Goal: Task Accomplishment & Management: Use online tool/utility

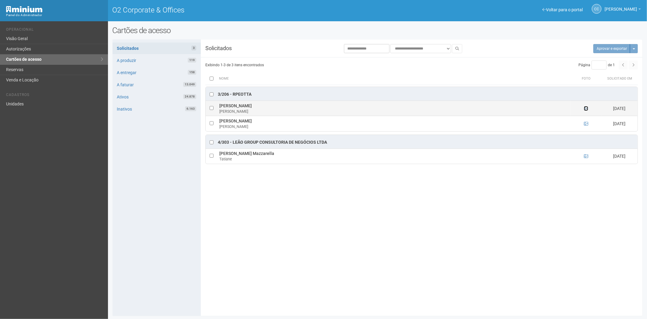
click at [585, 109] on icon at bounding box center [586, 108] width 4 height 4
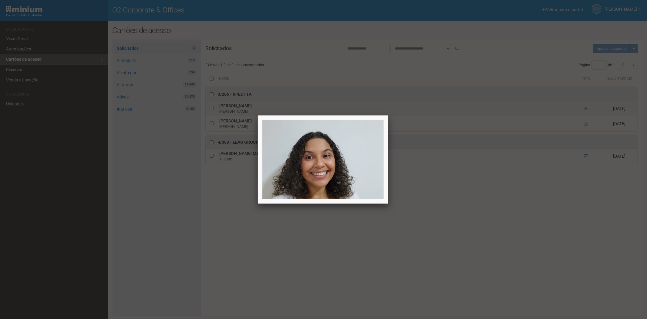
click at [585, 109] on div at bounding box center [323, 159] width 647 height 319
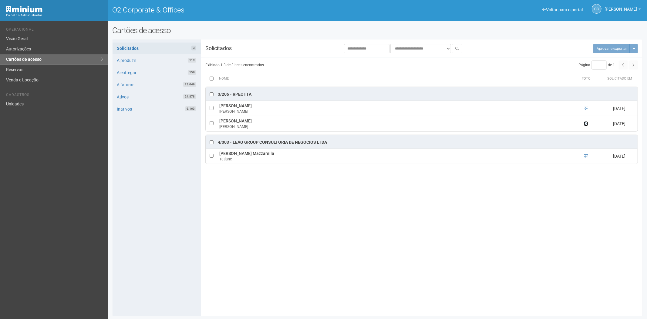
click at [586, 124] on icon at bounding box center [586, 123] width 4 height 4
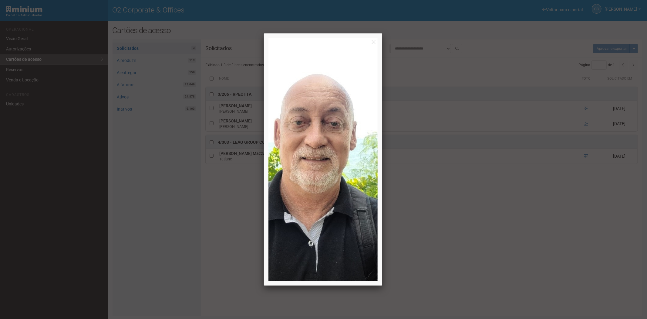
click at [586, 124] on div at bounding box center [323, 159] width 647 height 319
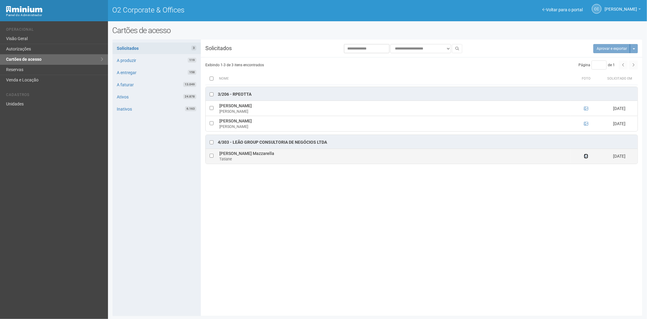
click at [586, 156] on icon at bounding box center [586, 156] width 4 height 4
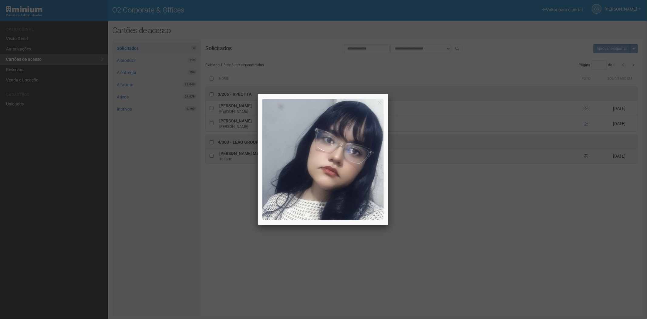
click at [586, 156] on div at bounding box center [323, 159] width 647 height 319
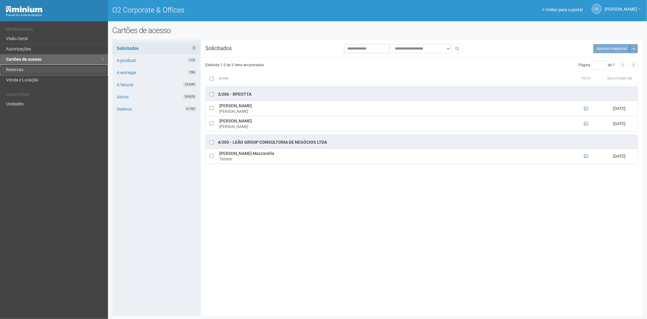
click at [11, 67] on link "Reservas" at bounding box center [54, 70] width 108 height 10
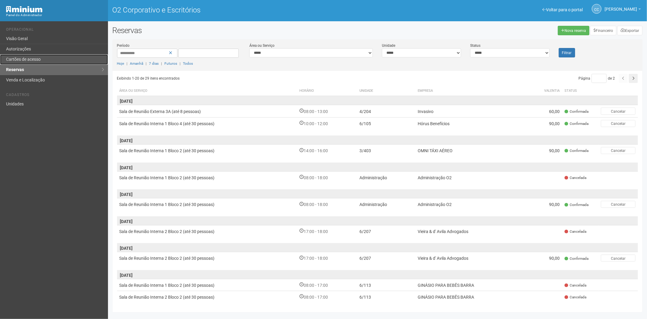
click at [17, 56] on link "Cartões de acesso" at bounding box center [54, 59] width 108 height 10
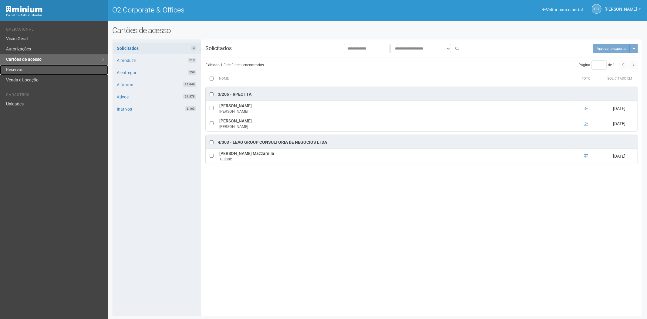
click at [24, 69] on link "Reservas" at bounding box center [54, 70] width 108 height 10
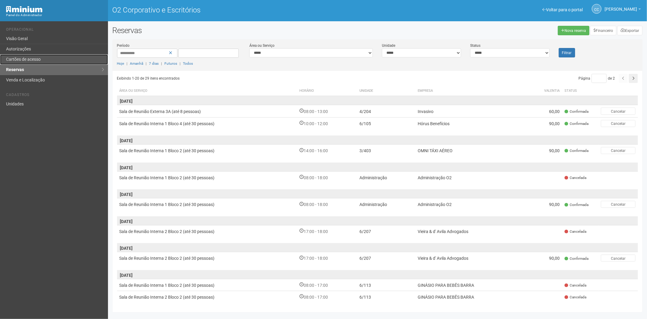
click at [44, 59] on link "Cartões de acesso" at bounding box center [54, 59] width 108 height 10
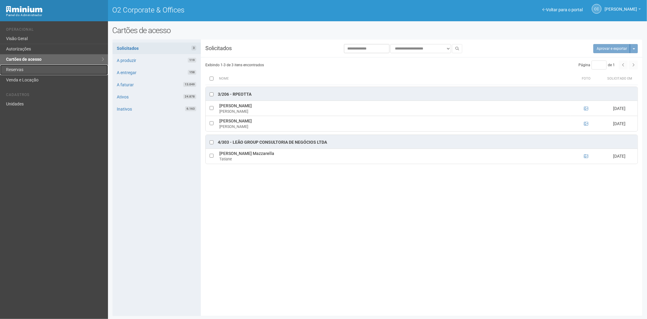
click at [28, 74] on link "Reservas" at bounding box center [54, 70] width 108 height 10
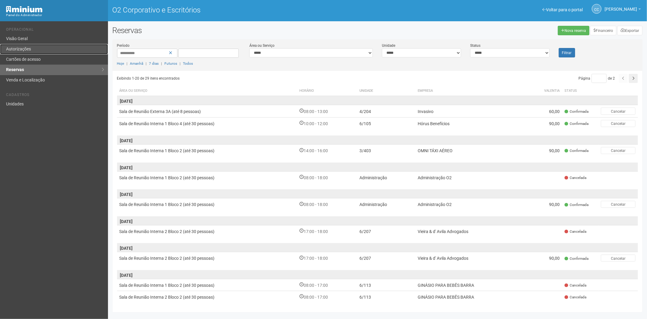
click at [44, 50] on link "Autorizações" at bounding box center [54, 49] width 108 height 10
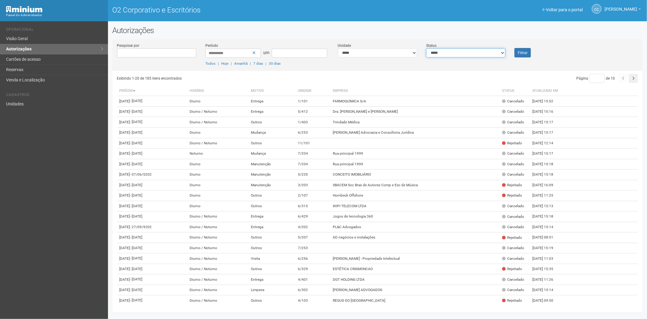
click at [438, 53] on select "**********" at bounding box center [465, 52] width 79 height 9
select select "*"
click at [426, 48] on select "**********" at bounding box center [465, 52] width 79 height 9
click at [524, 56] on button "Filtrar" at bounding box center [523, 52] width 16 height 9
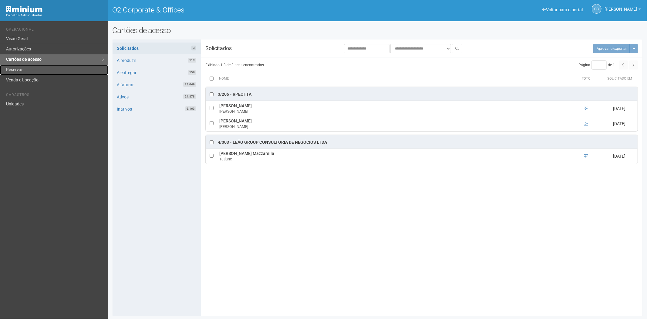
click at [24, 72] on link "Reservas" at bounding box center [54, 70] width 108 height 10
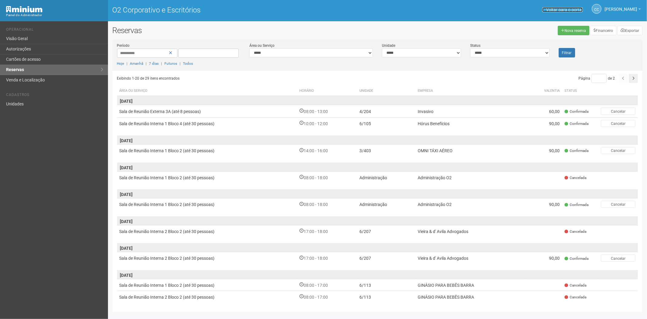
click at [552, 9] on font "Voltar para o portal" at bounding box center [564, 9] width 37 height 5
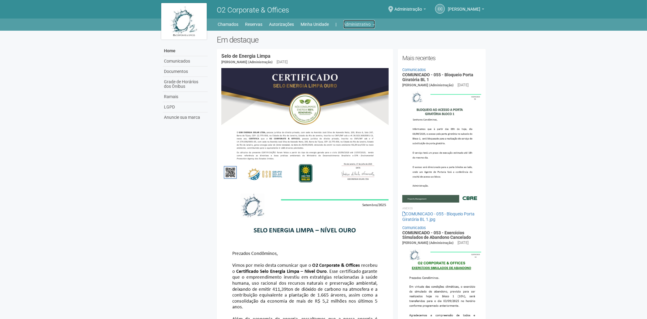
click at [356, 22] on link "Administrativo" at bounding box center [359, 24] width 32 height 8
click at [348, 45] on link "Cartões de acesso" at bounding box center [351, 47] width 52 height 11
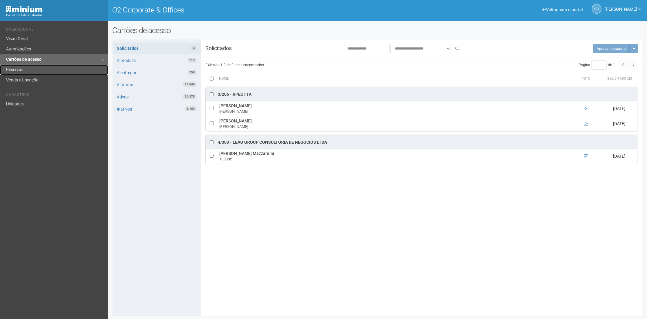
click at [23, 71] on link "Reservas" at bounding box center [54, 70] width 108 height 10
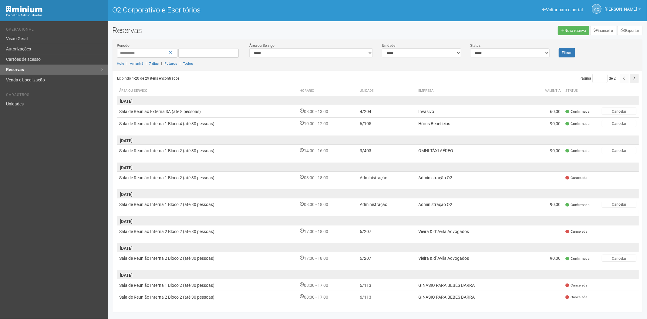
click at [405, 210] on td "18/09/2025" at bounding box center [378, 217] width 522 height 15
click at [423, 204] on font "Administração O2" at bounding box center [436, 204] width 34 height 5
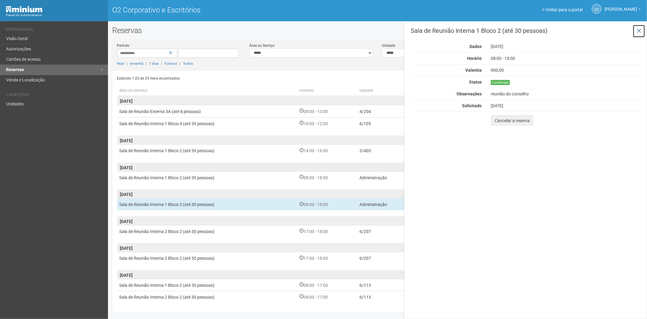
click at [642, 30] on button at bounding box center [639, 31] width 12 height 13
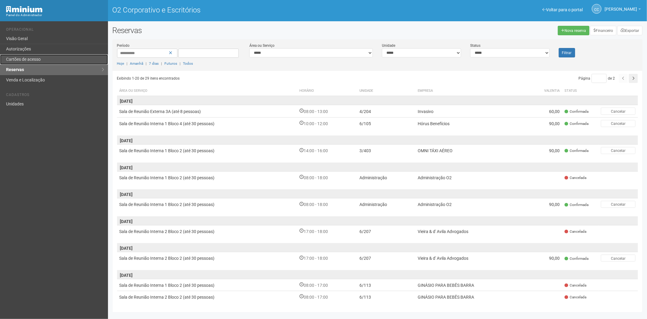
click at [29, 59] on font "Cartões de acesso" at bounding box center [23, 59] width 35 height 5
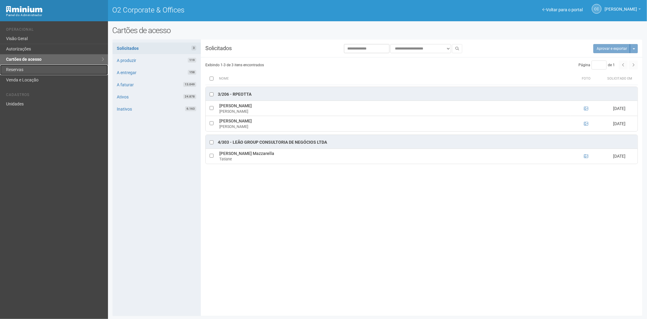
click at [23, 65] on link "Reservas" at bounding box center [54, 70] width 108 height 10
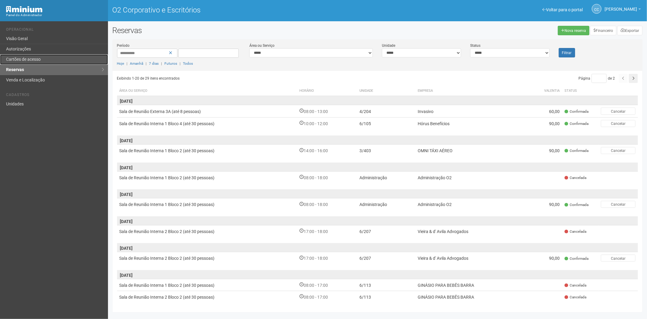
click at [55, 63] on link "Cartões de acesso" at bounding box center [54, 59] width 108 height 10
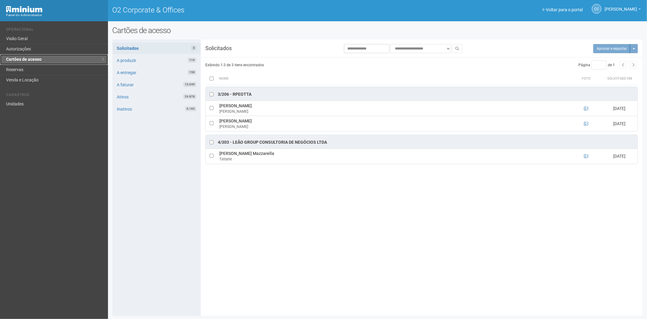
click at [14, 64] on link "Cartões de acesso" at bounding box center [54, 59] width 108 height 10
click at [34, 71] on link "Reservas" at bounding box center [54, 70] width 108 height 10
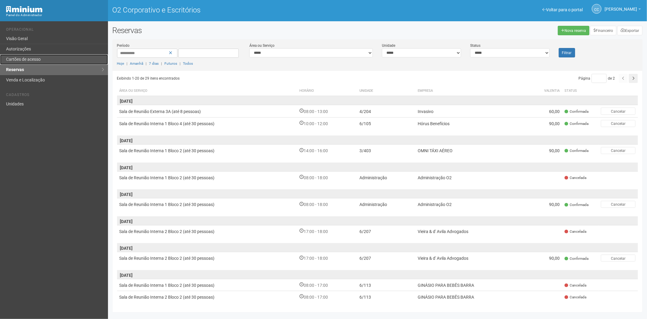
click at [25, 58] on font "Cartões de acesso" at bounding box center [23, 59] width 35 height 5
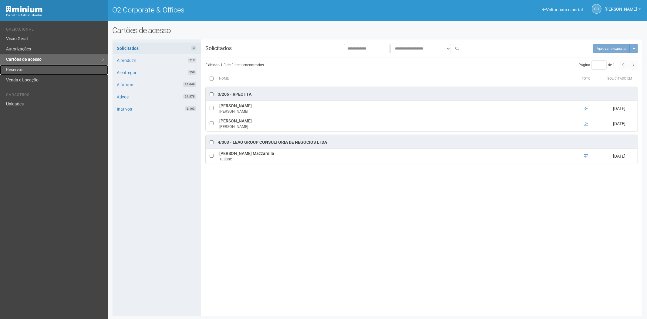
click at [7, 72] on link "Reservas" at bounding box center [54, 70] width 108 height 10
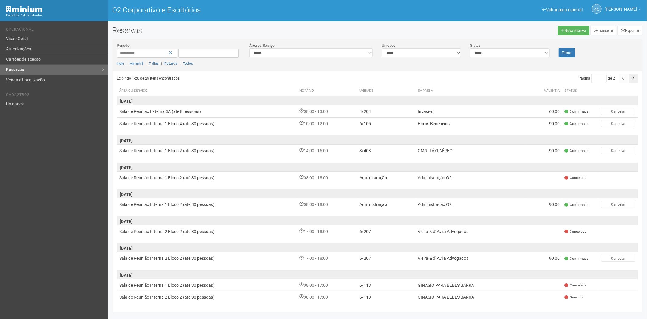
click at [78, 221] on div "Voltar para o portal Operacional Visão Geral Autorizações Cartões de acesso Res…" at bounding box center [54, 169] width 108 height 297
click at [56, 60] on link "Cartões de acesso" at bounding box center [54, 59] width 108 height 10
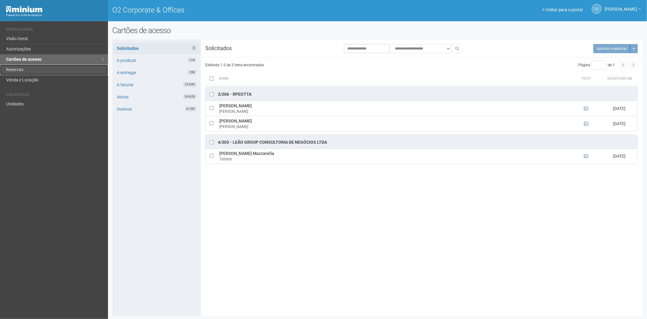
click at [42, 67] on link "Reservas" at bounding box center [54, 70] width 108 height 10
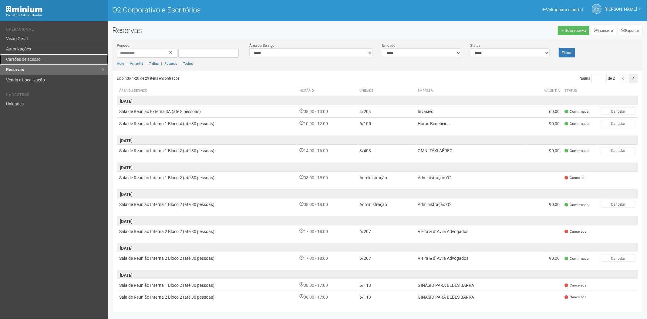
drag, startPoint x: 30, startPoint y: 58, endPoint x: 37, endPoint y: 61, distance: 7.5
click at [30, 58] on font "Cartões de acesso" at bounding box center [23, 59] width 35 height 5
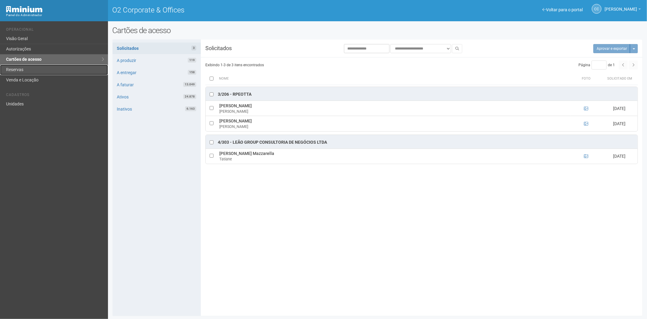
click at [28, 68] on link "Reservas" at bounding box center [54, 70] width 108 height 10
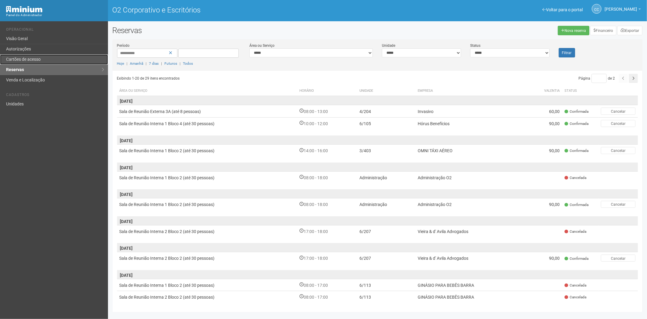
drag, startPoint x: 20, startPoint y: 59, endPoint x: 25, endPoint y: 64, distance: 6.7
click at [20, 59] on font "Cartões de acesso" at bounding box center [23, 59] width 35 height 5
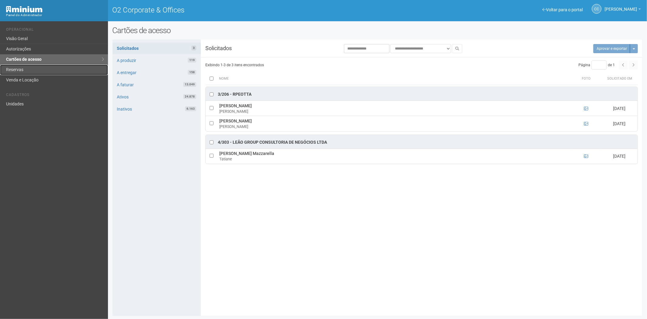
click at [17, 70] on link "Reservas" at bounding box center [54, 70] width 108 height 10
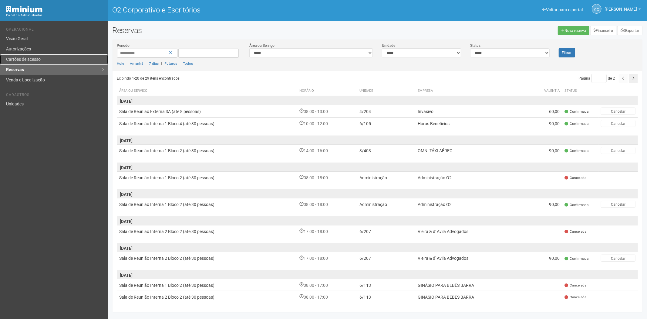
click at [27, 55] on link "Cartões de acesso" at bounding box center [54, 59] width 108 height 10
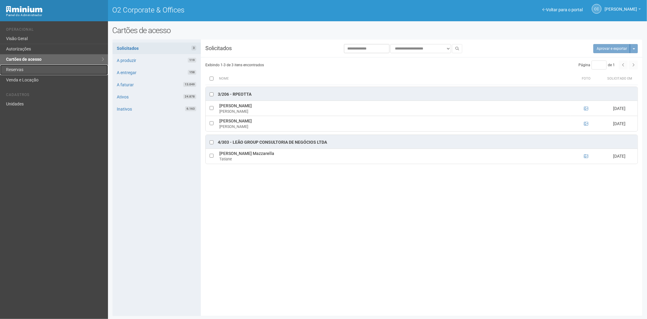
click at [13, 70] on link "Reservas" at bounding box center [54, 70] width 108 height 10
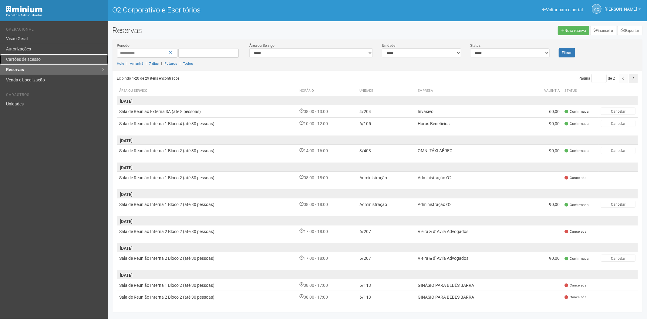
click at [49, 59] on link "Cartões de acesso" at bounding box center [54, 59] width 108 height 10
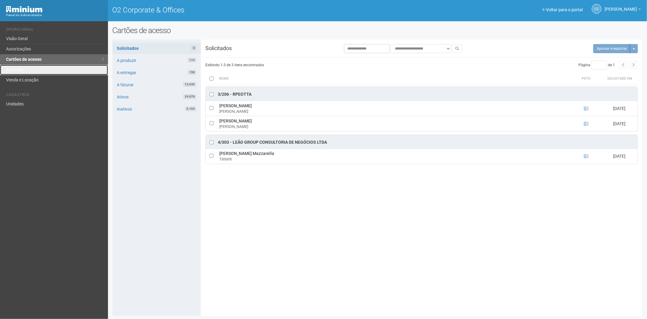
drag, startPoint x: 28, startPoint y: 72, endPoint x: 86, endPoint y: 122, distance: 76.8
click at [28, 72] on link "Reservas" at bounding box center [54, 70] width 108 height 10
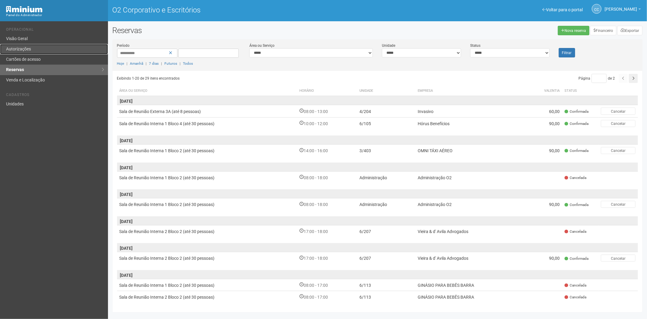
click at [35, 52] on link "Autorizações" at bounding box center [54, 49] width 108 height 10
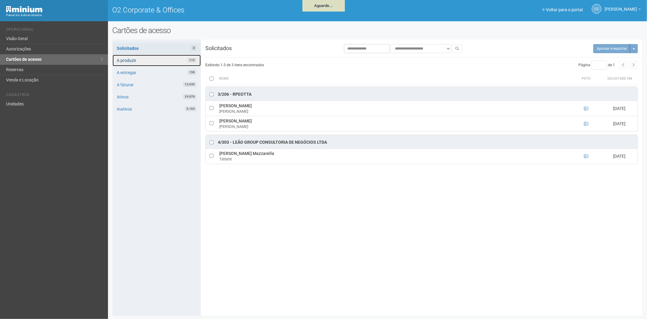
click at [145, 61] on link "A produzir 119" at bounding box center [157, 61] width 88 height 12
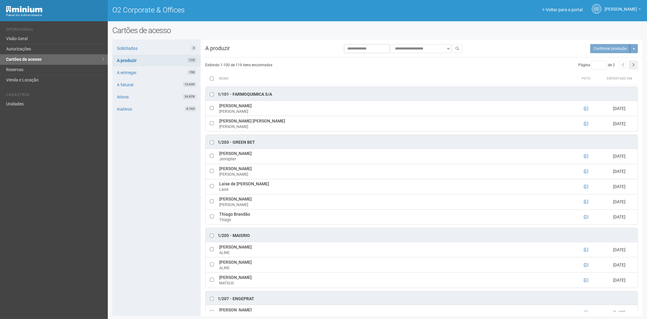
click at [24, 97] on li "Cadastros" at bounding box center [54, 96] width 97 height 6
click at [25, 106] on link "Unidades" at bounding box center [54, 104] width 108 height 10
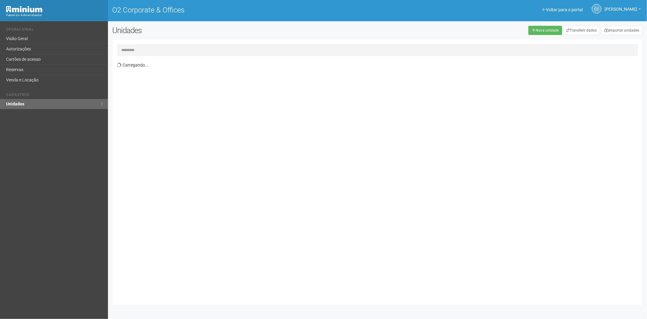
click at [134, 48] on input "text" at bounding box center [377, 50] width 521 height 12
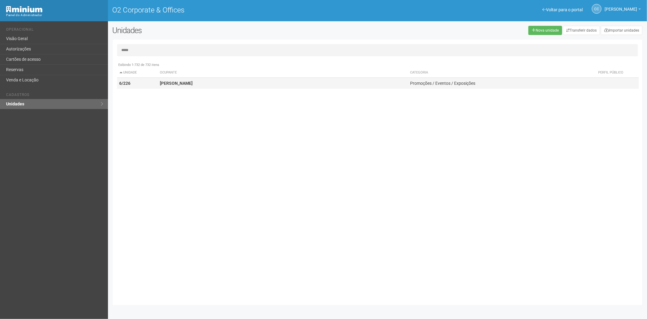
type input "*****"
click at [184, 85] on strong "JOÃO PAULO MONTEIRO BARCELOS" at bounding box center [176, 83] width 33 height 5
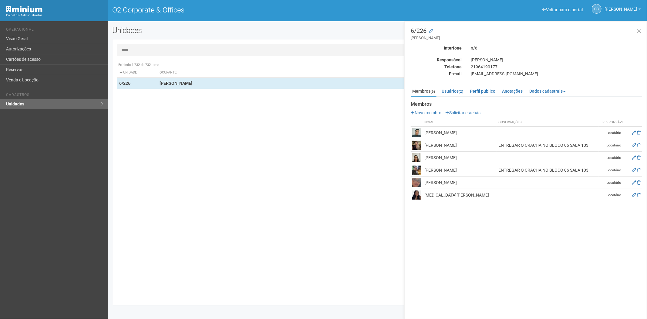
click at [465, 110] on p "Novo membro Solicitar crachás" at bounding box center [527, 112] width 232 height 5
click at [465, 110] on link "Solicitar crachás" at bounding box center [463, 112] width 35 height 5
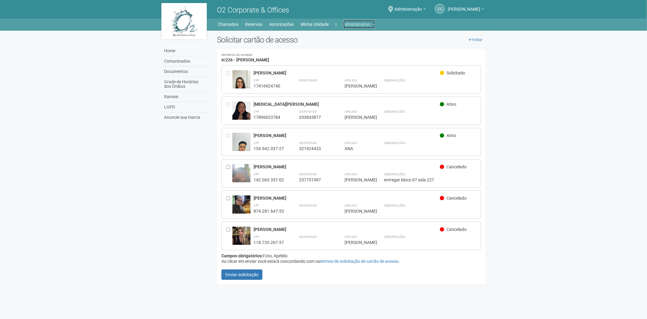
drag, startPoint x: 361, startPoint y: 21, endPoint x: 356, endPoint y: 25, distance: 6.3
click at [361, 21] on link "Administrativo" at bounding box center [360, 24] width 32 height 8
click at [349, 47] on link "Cartões de acesso" at bounding box center [351, 47] width 52 height 11
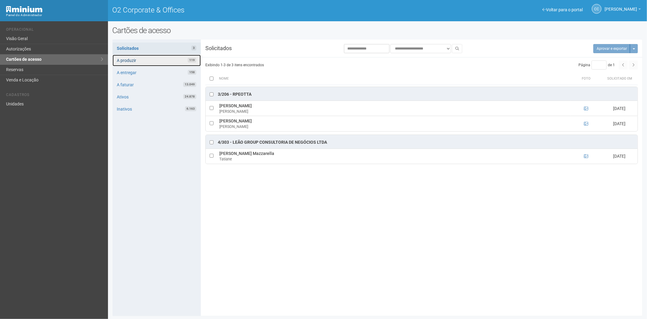
click at [156, 60] on link "A produzir 119" at bounding box center [157, 61] width 88 height 12
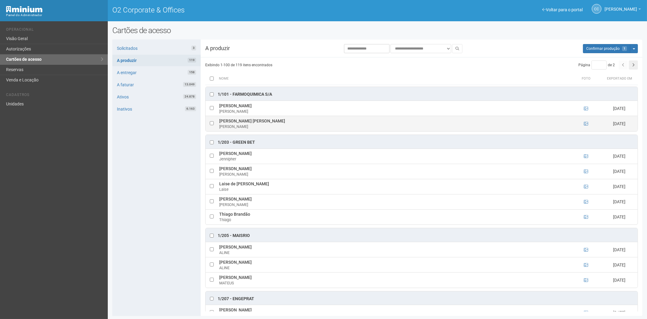
drag, startPoint x: 225, startPoint y: 121, endPoint x: 288, endPoint y: 122, distance: 63.1
click at [290, 123] on td "[PERSON_NAME] [PERSON_NAME]" at bounding box center [394, 123] width 353 height 15
copy td "[PERSON_NAME] [PERSON_NAME]"
click at [127, 216] on div "Solicitados 3 A produzir 119 A entregar 158 A faturar 13.049 Ativos 24.878 Inat…" at bounding box center [156, 177] width 88 height 276
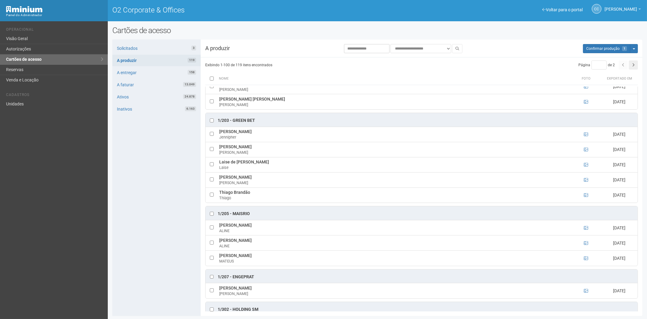
scroll to position [34, 0]
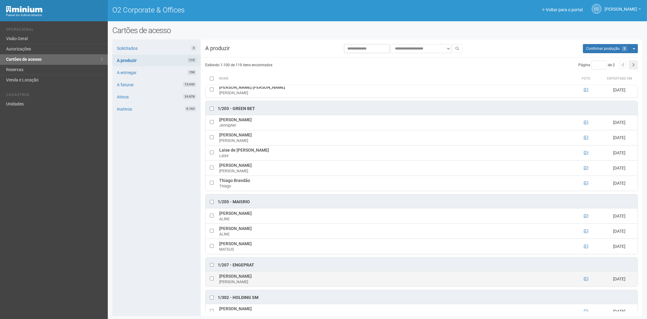
drag, startPoint x: 219, startPoint y: 277, endPoint x: 284, endPoint y: 277, distance: 65.0
click at [284, 277] on td "Ana Beatriz Ramos de Andrade ANA BEATRIZ" at bounding box center [394, 278] width 353 height 15
copy td "Ana Beatriz Ramos de Andrade"
drag, startPoint x: 160, startPoint y: 271, endPoint x: 228, endPoint y: 273, distance: 68.3
click at [160, 271] on div "Solicitados 3 A produzir 119 A entregar 158 A faturar 13.049 Ativos 24.878 Inat…" at bounding box center [156, 177] width 88 height 276
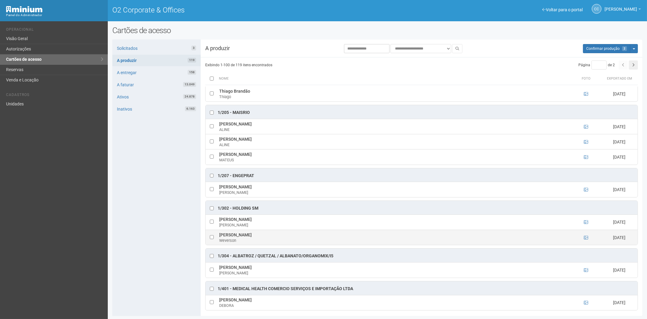
scroll to position [135, 0]
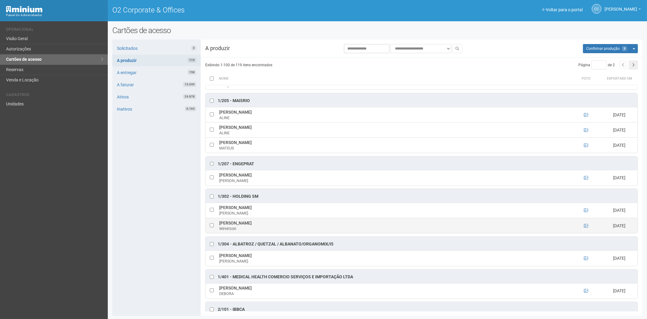
drag, startPoint x: 227, startPoint y: 224, endPoint x: 268, endPoint y: 224, distance: 41.6
click at [271, 224] on td "Weverson de Souza Rosa Weverson" at bounding box center [394, 225] width 353 height 15
copy td "Weverson de Souza Rosa"
drag, startPoint x: 156, startPoint y: 277, endPoint x: 224, endPoint y: 275, distance: 68.0
click at [156, 277] on div "Solicitados 3 A produzir 119 A entregar 158 A faturar 13.049 Ativos 24.878 Inat…" at bounding box center [156, 177] width 88 height 276
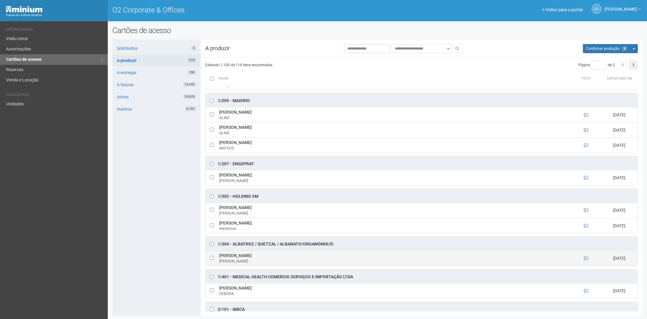
drag, startPoint x: 219, startPoint y: 256, endPoint x: 251, endPoint y: 256, distance: 31.3
click at [251, 256] on td "Marcela Guerra Marcela" at bounding box center [394, 257] width 353 height 15
copy td "Marcela Guerra"
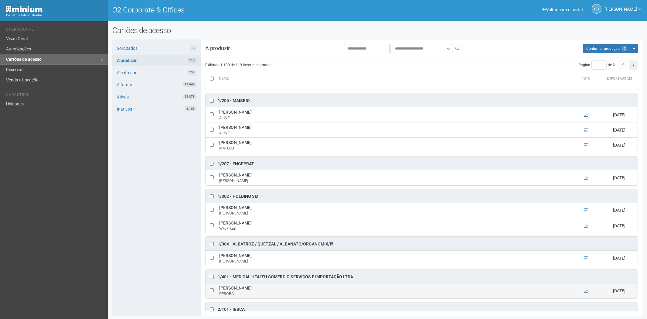
drag, startPoint x: 220, startPoint y: 289, endPoint x: 286, endPoint y: 290, distance: 66.5
click at [288, 290] on td "DEBORA CRISTINA SANTOS DE LIMA DEBORA" at bounding box center [394, 290] width 353 height 15
copy td "DEBORA CRISTINA SANTOS DE LIM"
click at [125, 246] on div "Solicitados 3 A produzir 119 A entregar 158 A faturar 13.049 Ativos 24.878 Inat…" at bounding box center [156, 177] width 88 height 276
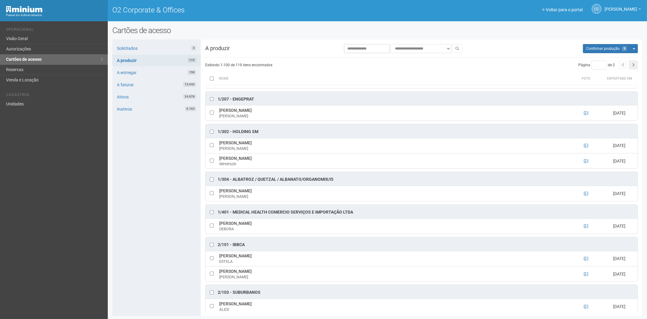
scroll to position [202, 0]
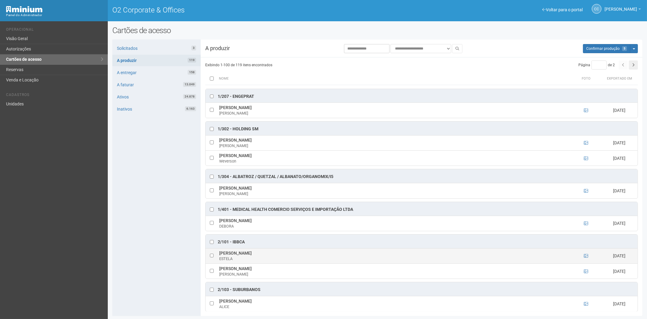
click at [209, 257] on td at bounding box center [211, 255] width 12 height 15
drag, startPoint x: 219, startPoint y: 254, endPoint x: 281, endPoint y: 254, distance: 61.6
click at [305, 254] on td "ESTELA MARIS CERQUEIRA DE CARVALHO ESTELA" at bounding box center [394, 255] width 353 height 15
copy td "ESTELA MARIS CERQUEIRA DE CARVALHO"
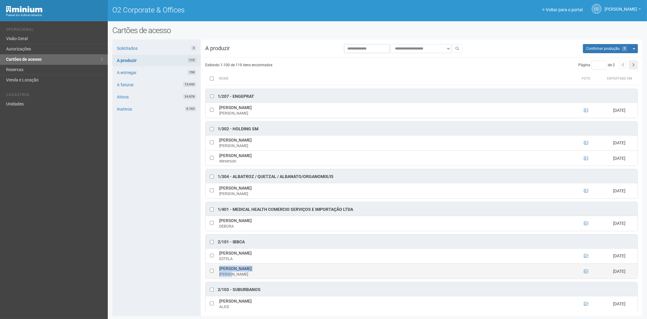
drag, startPoint x: 216, startPoint y: 270, endPoint x: 287, endPoint y: 272, distance: 70.1
click at [287, 272] on tr "SERGIO SANTOS DA COSTA FILHO SERGIO 01/09/2025" at bounding box center [421, 270] width 432 height 15
copy tr "SERGIO SANTOS DA COSTA FILHO"
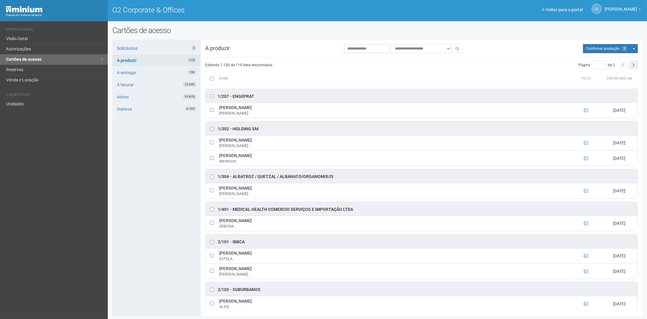
click at [133, 264] on div "Solicitados 3 A produzir 119 A entregar 158 A faturar 13.049 Ativos 24.878 Inat…" at bounding box center [156, 177] width 88 height 276
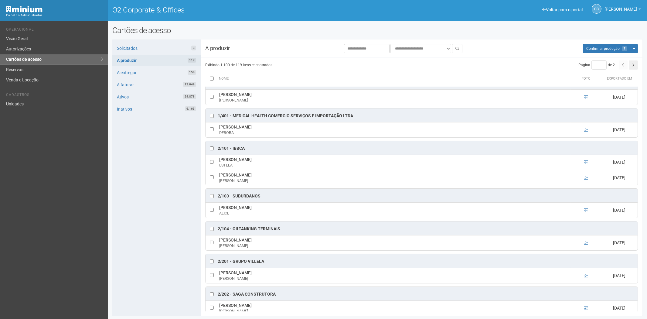
scroll to position [304, 0]
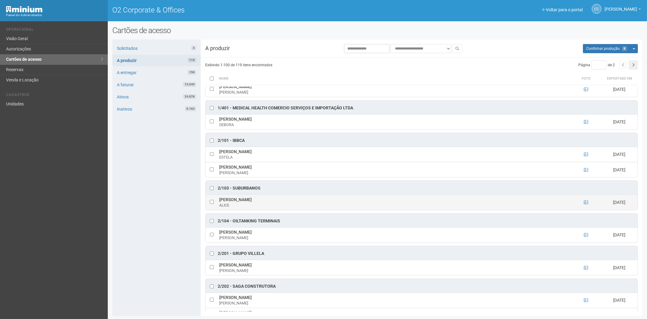
drag, startPoint x: 219, startPoint y: 202, endPoint x: 283, endPoint y: 201, distance: 64.0
click at [283, 201] on td "Alice Thereza Faria Costa Senna ALICE" at bounding box center [394, 202] width 353 height 15
copy td "Alice Thereza Faria Costa Senna"
click at [153, 222] on div "Solicitados 3 A produzir 119 A entregar 158 A faturar 13.049 Ativos 24.878 Inat…" at bounding box center [156, 177] width 88 height 276
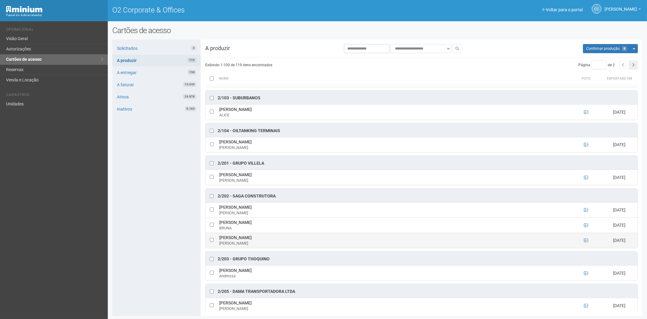
scroll to position [405, 0]
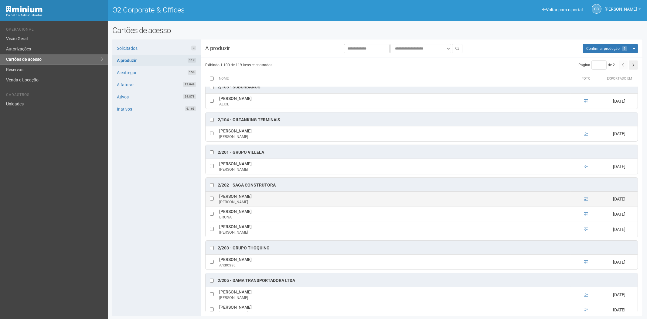
click at [221, 199] on td "ADRIANA VALESKA DA SILVA ADRIANA" at bounding box center [394, 198] width 353 height 15
drag, startPoint x: 216, startPoint y: 199, endPoint x: 280, endPoint y: 196, distance: 63.8
click at [290, 197] on tr "ADRIANA VALESKA DA SILVA ADRIANA 25/08/2025" at bounding box center [421, 198] width 432 height 15
copy tr "ADRIANA VALESKA DA SILVA"
drag, startPoint x: 134, startPoint y: 249, endPoint x: 150, endPoint y: 242, distance: 16.9
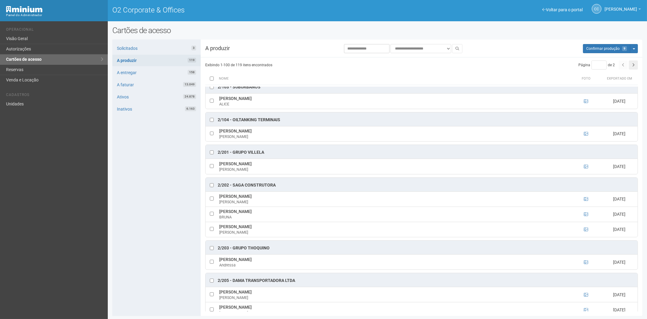
click at [139, 247] on div "Solicitados 3 A produzir 119 A entregar 158 A faturar 13.049 Ativos 24.878 Inat…" at bounding box center [156, 177] width 88 height 276
drag, startPoint x: 219, startPoint y: 216, endPoint x: 277, endPoint y: 214, distance: 58.0
click at [292, 215] on td "BRUNA ROMAO MARTINS DA SILVA BRUNA" at bounding box center [394, 213] width 353 height 15
copy td "BRUNA ROMAO MARTINS DA SILVA"
drag, startPoint x: 156, startPoint y: 269, endPoint x: 216, endPoint y: 243, distance: 65.4
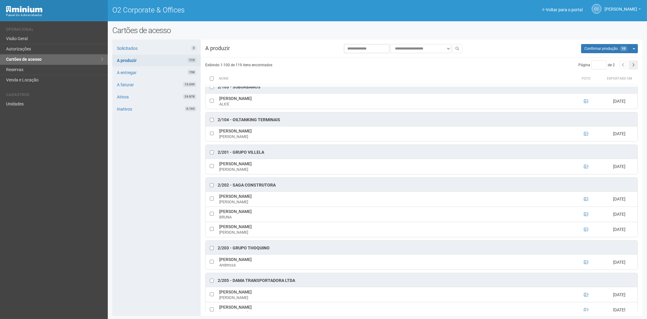
click at [156, 269] on div "Solicitados 3 A produzir 119 A entregar 158 A faturar 13.049 Ativos 24.878 Inat…" at bounding box center [156, 177] width 88 height 276
drag, startPoint x: 219, startPoint y: 229, endPoint x: 270, endPoint y: 231, distance: 50.4
click at [271, 231] on td "JESSICA DE SOUZA ALVES JESSICA" at bounding box center [394, 229] width 353 height 15
click at [151, 218] on div "Solicitados 3 A produzir 119 A entregar 158 A faturar 13.049 Ativos 24.878 Inat…" at bounding box center [156, 177] width 88 height 276
drag, startPoint x: 220, startPoint y: 263, endPoint x: 265, endPoint y: 264, distance: 44.9
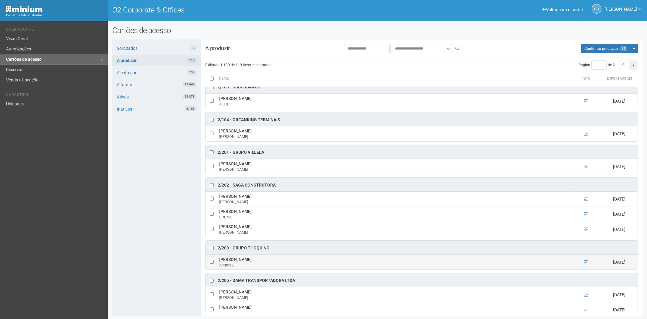
click at [265, 264] on td "Andressa Salles Correia Andressa" at bounding box center [394, 261] width 353 height 15
click at [137, 219] on div "Solicitados 3 A produzir 119 A entregar 158 A faturar 13.049 Ativos 24.878 Inat…" at bounding box center [156, 177] width 88 height 276
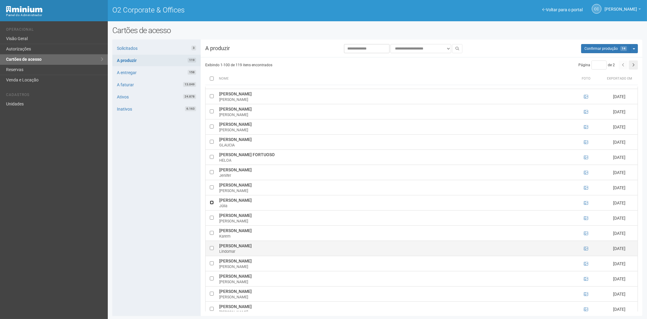
scroll to position [708, 0]
click at [134, 218] on div "Solicitados 3 A produzir 119 A entregar 158 A faturar 13.049 Ativos 24.878 Inat…" at bounding box center [156, 177] width 88 height 276
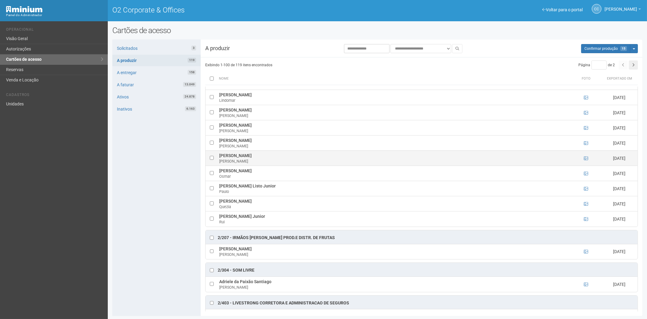
scroll to position [877, 0]
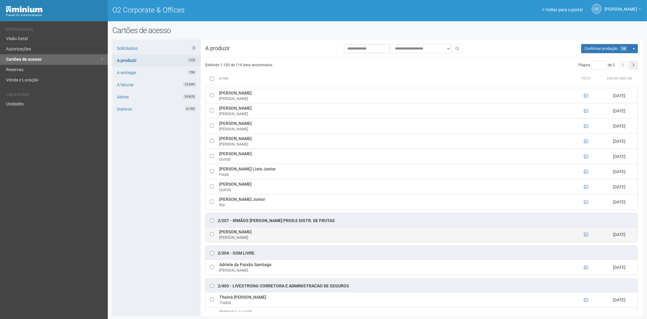
drag, startPoint x: 218, startPoint y: 237, endPoint x: 267, endPoint y: 235, distance: 49.2
click at [277, 237] on td "Monique Maria Paixão Matias Monique" at bounding box center [394, 234] width 353 height 15
click at [151, 245] on div "Solicitados 3 A produzir 119 A entregar 158 A faturar 13.049 Ativos 24.878 Inat…" at bounding box center [156, 177] width 88 height 276
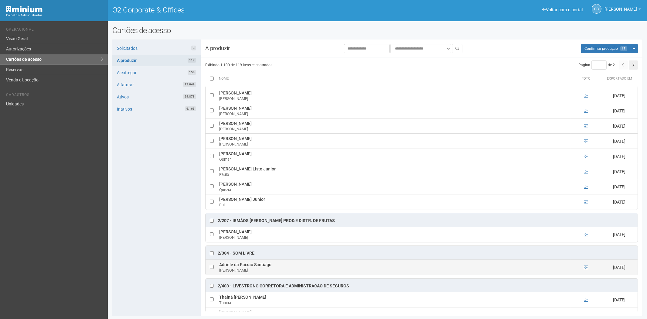
drag, startPoint x: 220, startPoint y: 269, endPoint x: 257, endPoint y: 269, distance: 37.3
click at [278, 271] on td "Adriele da Paixão Santiago Adriele Santiago" at bounding box center [394, 267] width 353 height 15
click at [140, 242] on div "Solicitados 3 A produzir 119 A entregar 158 A faturar 13.049 Ativos 24.878 Inat…" at bounding box center [156, 177] width 88 height 276
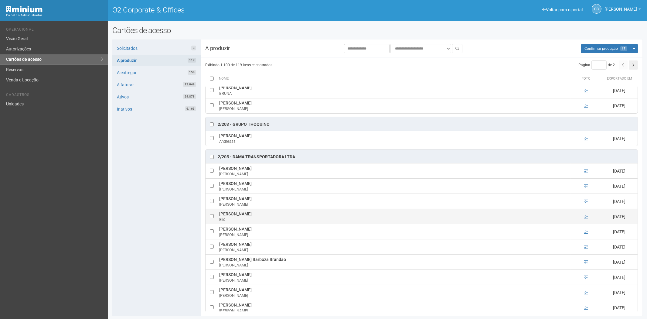
scroll to position [506, 0]
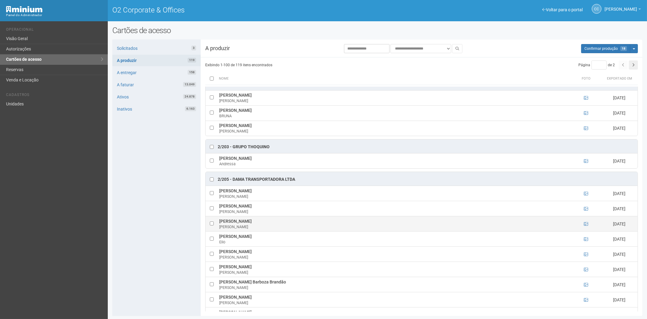
drag, startPoint x: 221, startPoint y: 225, endPoint x: 270, endPoint y: 226, distance: 48.9
click at [270, 226] on td "Bruno Jorge Holanda Leite Bruno" at bounding box center [394, 223] width 353 height 15
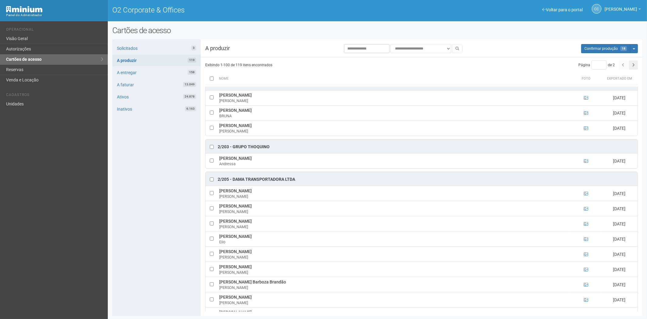
click at [134, 259] on div "Solicitados 3 A produzir 119 A entregar 158 A faturar 13.049 Ativos 24.878 Inat…" at bounding box center [156, 177] width 88 height 276
drag, startPoint x: 219, startPoint y: 240, endPoint x: 245, endPoint y: 241, distance: 26.1
click at [264, 240] on td "Elio Menezes Bezerra Elio" at bounding box center [394, 238] width 353 height 15
drag, startPoint x: 145, startPoint y: 258, endPoint x: 182, endPoint y: 251, distance: 37.7
click at [145, 257] on div "Solicitados 3 A produzir 119 A entregar 158 A faturar 13.049 Ativos 24.878 Inat…" at bounding box center [156, 177] width 88 height 276
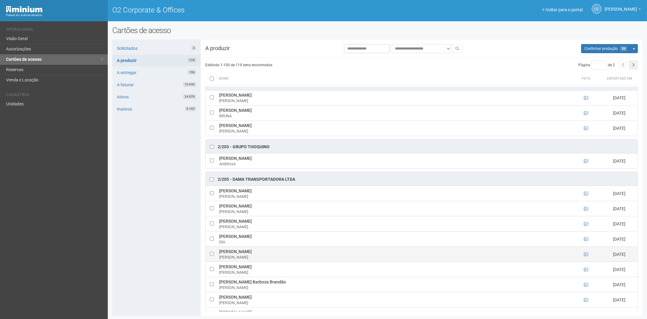
drag, startPoint x: 219, startPoint y: 255, endPoint x: 300, endPoint y: 257, distance: 81.1
click at [300, 257] on td "Fabiana Claudiana Oliveira Veira da Costa Fabiana" at bounding box center [394, 253] width 353 height 15
click at [125, 206] on div "Solicitados 3 A produzir 119 A entregar 158 A faturar 13.049 Ativos 24.878 Inat…" at bounding box center [156, 177] width 88 height 276
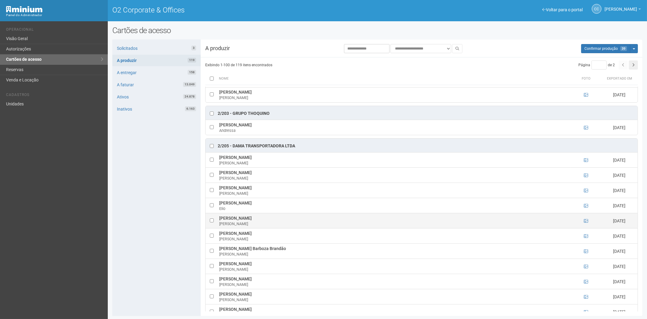
scroll to position [539, 0]
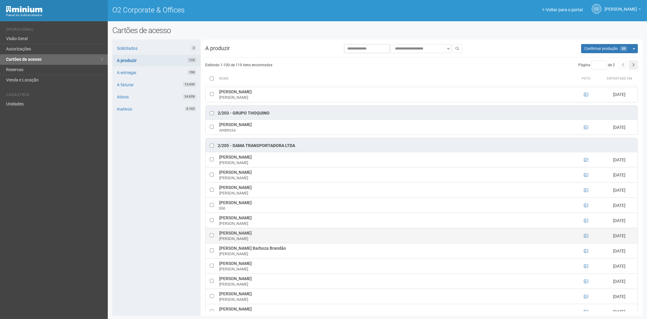
click at [214, 238] on td at bounding box center [211, 235] width 12 height 15
drag, startPoint x: 218, startPoint y: 236, endPoint x: 248, endPoint y: 236, distance: 30.4
click at [255, 236] on td "Fernando Amorim Ruiz Fernando" at bounding box center [394, 235] width 353 height 15
drag, startPoint x: 129, startPoint y: 259, endPoint x: 147, endPoint y: 249, distance: 19.8
click at [129, 259] on div "Solicitados 3 A produzir 119 A entregar 158 A faturar 13.049 Ativos 24.878 Inat…" at bounding box center [156, 177] width 88 height 276
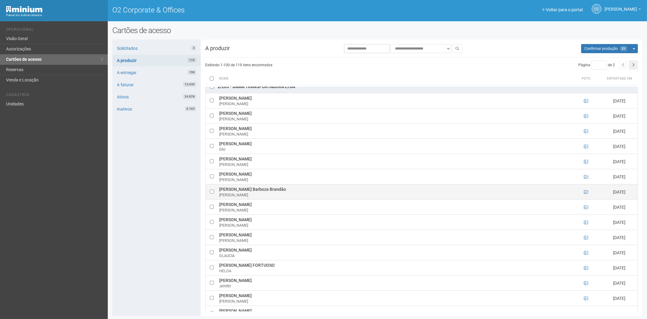
scroll to position [607, 0]
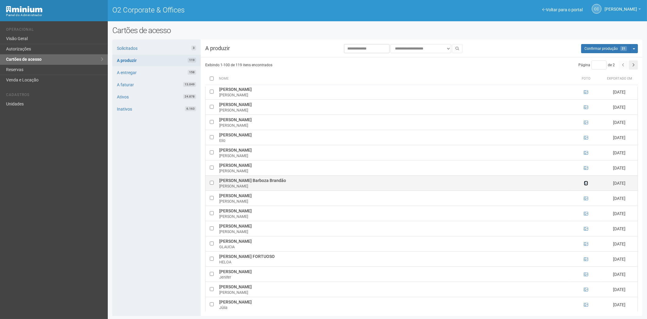
click at [584, 185] on icon at bounding box center [586, 183] width 4 height 4
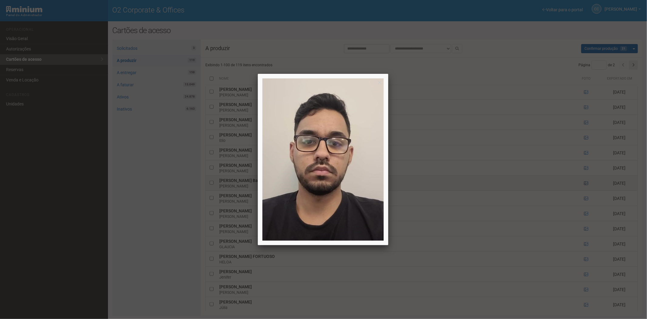
click at [584, 185] on div at bounding box center [323, 159] width 647 height 319
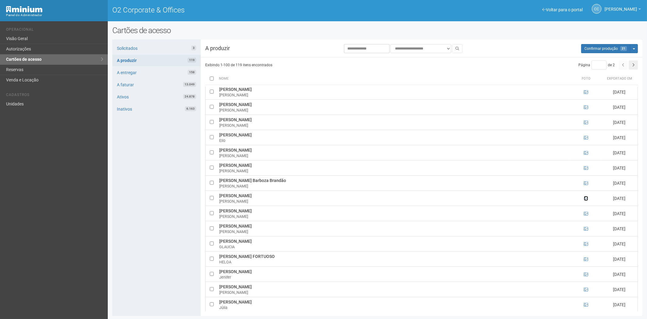
click at [585, 200] on icon at bounding box center [586, 198] width 4 height 4
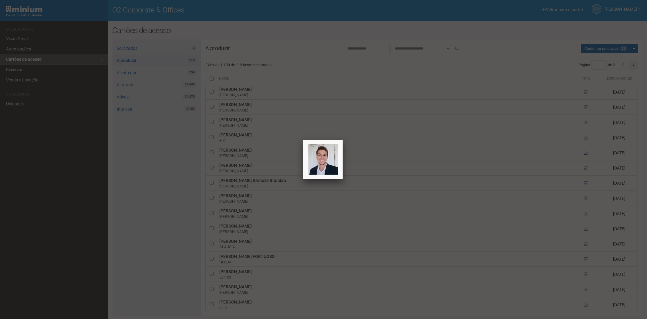
click at [585, 202] on div at bounding box center [323, 159] width 647 height 319
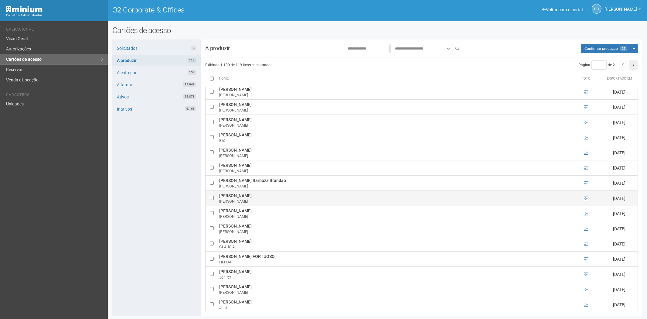
drag, startPoint x: 219, startPoint y: 199, endPoint x: 254, endPoint y: 201, distance: 35.3
click at [263, 202] on td "Gabriel Pinto Stiebler Gabriel" at bounding box center [394, 198] width 353 height 15
drag, startPoint x: 151, startPoint y: 277, endPoint x: 200, endPoint y: 276, distance: 49.5
click at [151, 276] on div "Solicitados 3 A produzir 119 A entregar 158 A faturar 13.049 Ativos 24.878 Inat…" at bounding box center [156, 177] width 88 height 276
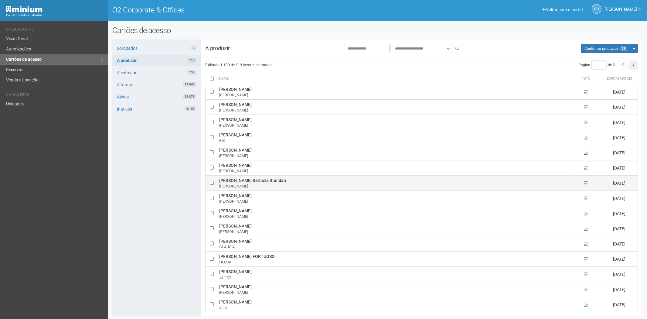
drag, startPoint x: 219, startPoint y: 184, endPoint x: 286, endPoint y: 186, distance: 66.5
click at [286, 186] on td "Gabriel Conceição Barboza Brandão Gabriel" at bounding box center [394, 182] width 353 height 15
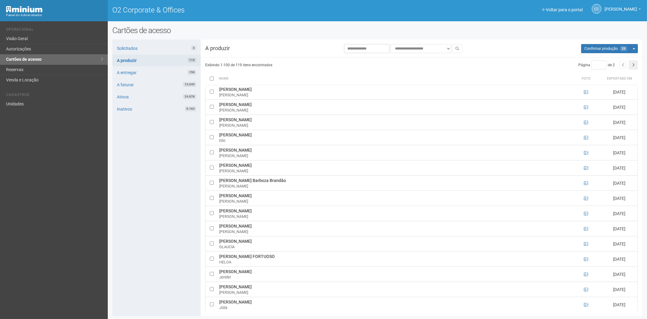
click at [163, 202] on div "Solicitados 3 A produzir 119 A entregar 158 A faturar 13.049 Ativos 24.878 Inat…" at bounding box center [156, 177] width 88 height 276
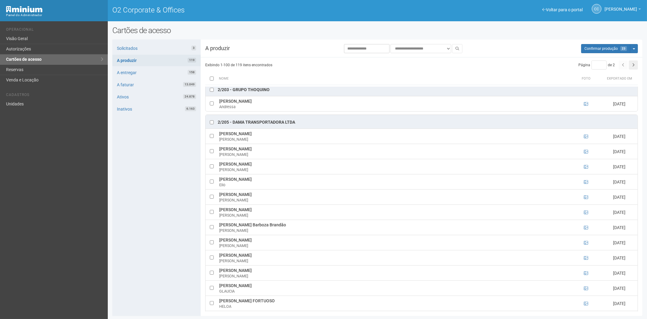
scroll to position [472, 0]
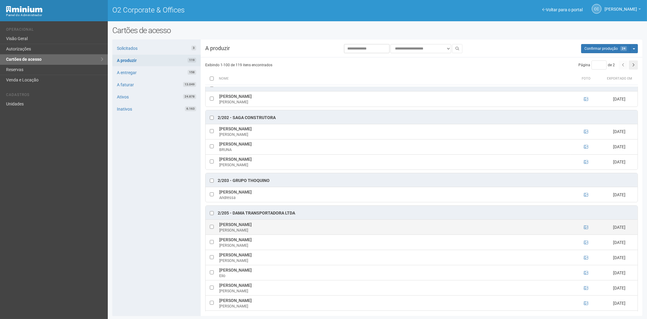
drag, startPoint x: 220, startPoint y: 227, endPoint x: 263, endPoint y: 229, distance: 43.7
click at [280, 231] on td "Rogério da Silva Malaquias ROGERIO" at bounding box center [394, 226] width 353 height 15
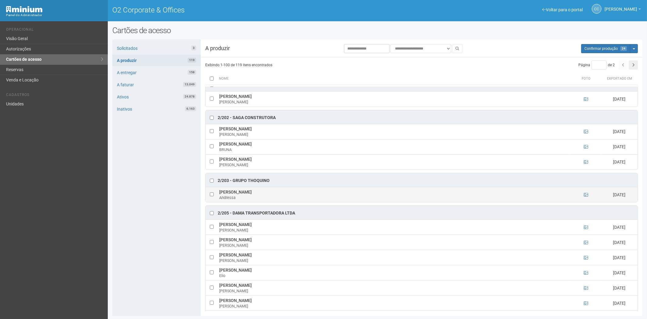
drag, startPoint x: 149, startPoint y: 207, endPoint x: 279, endPoint y: 192, distance: 130.4
click at [150, 206] on div "Solicitados 3 A produzir 119 A entregar 158 A faturar 13.049 Ativos 24.878 Inat…" at bounding box center [156, 177] width 88 height 276
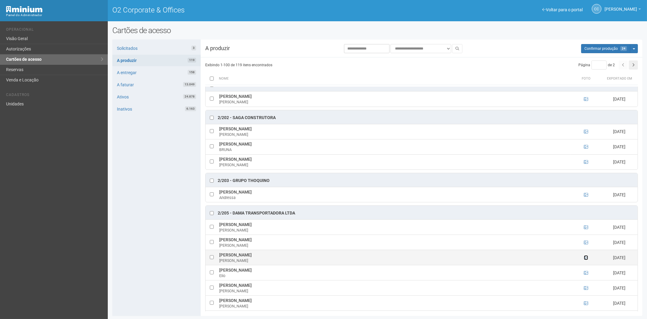
click at [585, 260] on icon at bounding box center [586, 257] width 4 height 4
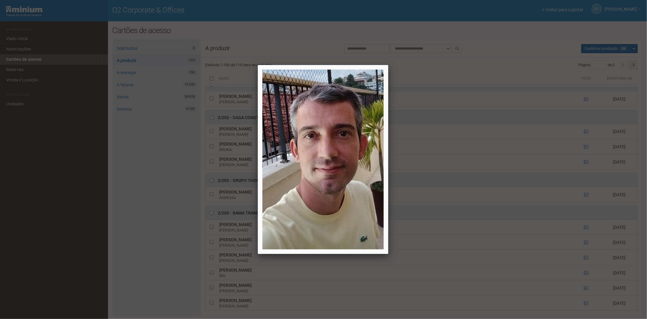
click at [623, 251] on div at bounding box center [323, 159] width 647 height 319
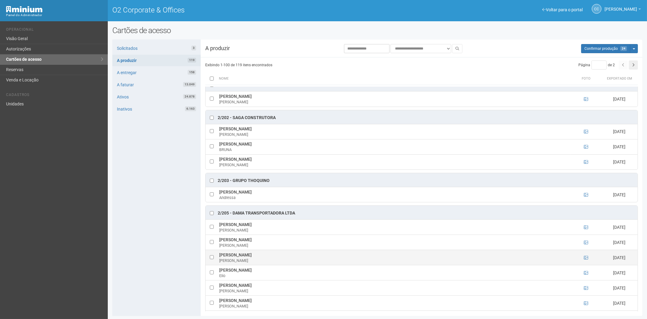
drag, startPoint x: 217, startPoint y: 259, endPoint x: 271, endPoint y: 262, distance: 54.1
click at [271, 262] on td "Bruno Jorge Holanda Leite Bruno" at bounding box center [394, 257] width 353 height 15
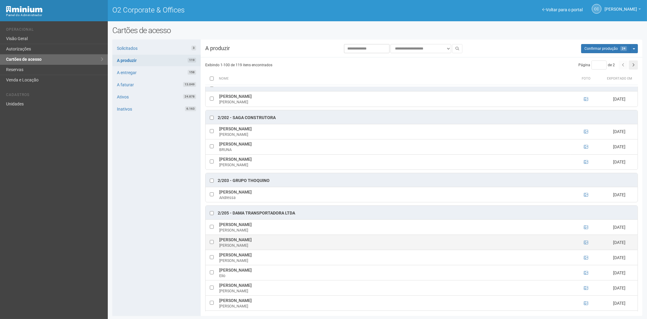
drag, startPoint x: 226, startPoint y: 243, endPoint x: 263, endPoint y: 243, distance: 36.1
click at [268, 243] on td "BRUNO FARIAS DA SILVA BRUNO" at bounding box center [394, 242] width 353 height 15
click at [131, 248] on div "Solicitados 3 A produzir 119 A entregar 158 A faturar 13.049 Ativos 24.878 Inat…" at bounding box center [156, 177] width 88 height 276
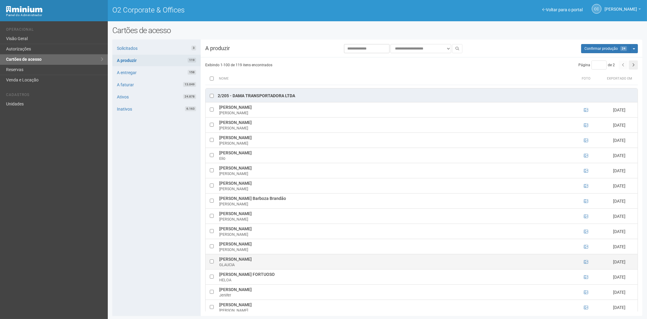
scroll to position [607, 0]
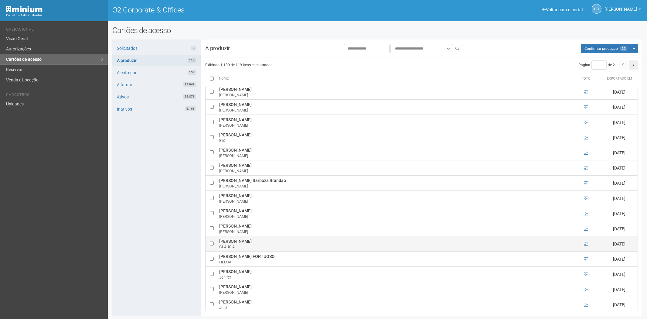
drag, startPoint x: 220, startPoint y: 244, endPoint x: 272, endPoint y: 245, distance: 51.9
click at [281, 246] on td "GLAUCIA ALVES CONSTANCIO GLAUCIA" at bounding box center [394, 243] width 353 height 15
drag, startPoint x: 137, startPoint y: 268, endPoint x: 211, endPoint y: 250, distance: 75.5
click at [137, 268] on div "Solicitados 3 A produzir 119 A entregar 158 A faturar 13.049 Ativos 24.878 Inat…" at bounding box center [156, 177] width 88 height 276
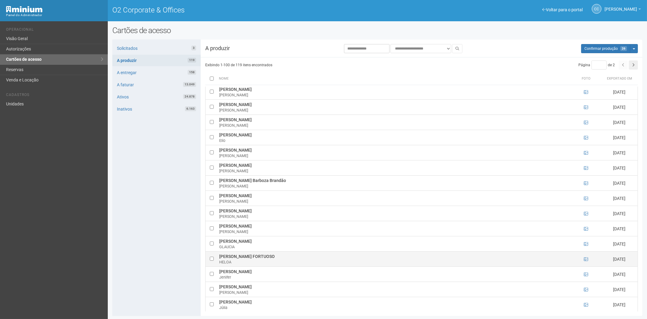
drag, startPoint x: 219, startPoint y: 260, endPoint x: 269, endPoint y: 262, distance: 50.5
click at [271, 263] on td "HELOA CORREA FORTUOSO HELOA" at bounding box center [394, 258] width 353 height 15
click at [165, 273] on div "Solicitados 3 A produzir 119 A entregar 158 A faturar 13.049 Ativos 24.878 Inat…" at bounding box center [156, 177] width 88 height 276
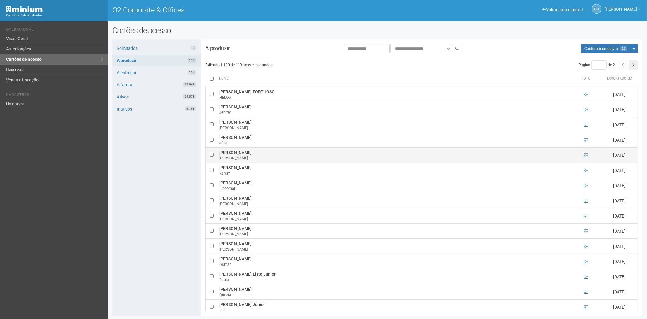
scroll to position [776, 0]
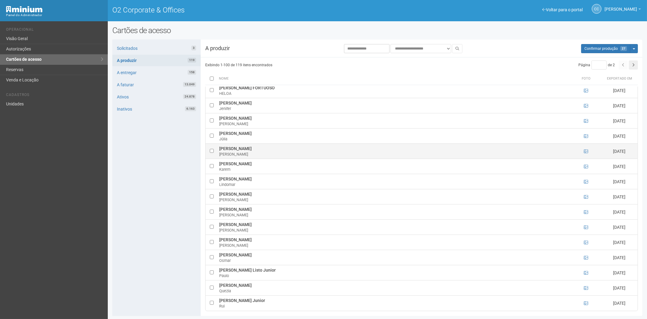
drag, startPoint x: 219, startPoint y: 152, endPoint x: 258, endPoint y: 153, distance: 38.9
click at [269, 153] on td "Juliana Furtado Fernandes Juliana" at bounding box center [394, 151] width 353 height 15
drag, startPoint x: 77, startPoint y: 262, endPoint x: 94, endPoint y: 260, distance: 17.2
click at [83, 261] on div "Voltar para o portal Operacional Visão Geral Autorizações Cartões de acesso Res…" at bounding box center [54, 169] width 108 height 297
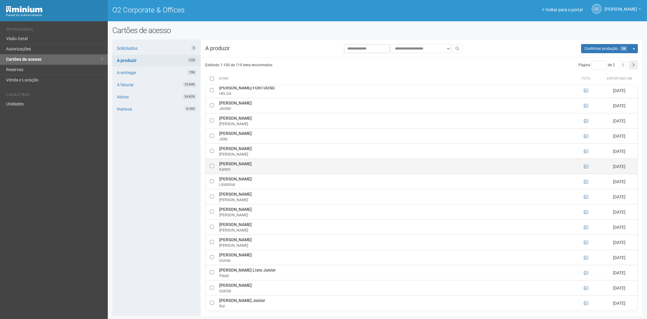
drag, startPoint x: 219, startPoint y: 168, endPoint x: 253, endPoint y: 169, distance: 34.9
click at [266, 169] on td "Karem Rocha Gouveia Karem" at bounding box center [394, 166] width 353 height 15
click at [161, 256] on div "Solicitados 3 A produzir 119 A entregar 158 A faturar 13.049 Ativos 24.878 Inat…" at bounding box center [156, 177] width 88 height 276
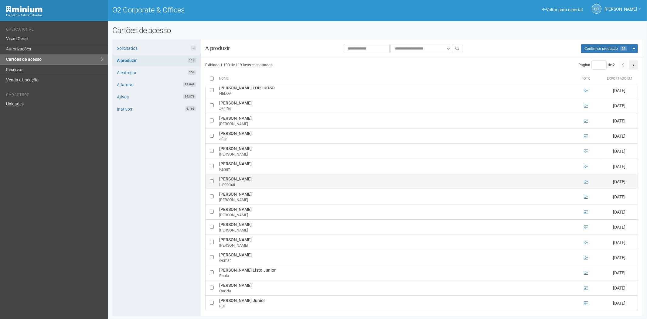
drag, startPoint x: 219, startPoint y: 182, endPoint x: 254, endPoint y: 183, distance: 35.6
click at [259, 185] on td "Lindomar Alves Lima Lindomar" at bounding box center [394, 181] width 353 height 15
click at [152, 227] on div "Solicitados 3 A produzir 119 A entregar 158 A faturar 13.049 Ativos 24.878 Inat…" at bounding box center [156, 177] width 88 height 276
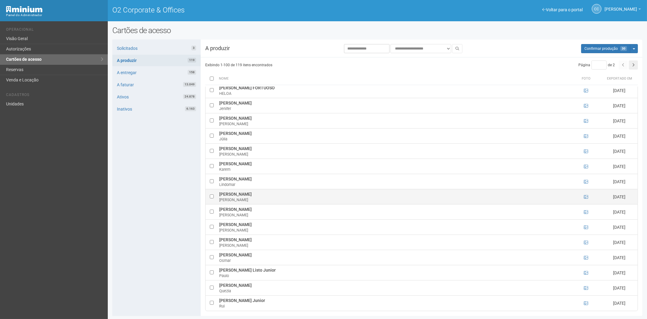
drag, startPoint x: 218, startPoint y: 198, endPoint x: 256, endPoint y: 197, distance: 37.6
click at [269, 196] on td "Lucélia Alves Lima Inácio Lucélia" at bounding box center [394, 196] width 353 height 15
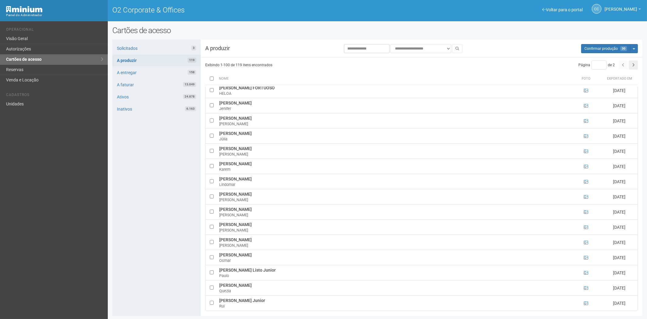
click at [142, 245] on div "Solicitados 3 A produzir 119 A entregar 158 A faturar 13.049 Ativos 24.878 Inat…" at bounding box center [156, 177] width 88 height 276
drag, startPoint x: 219, startPoint y: 213, endPoint x: 250, endPoint y: 213, distance: 31.6
click at [254, 212] on td "Luisa Junger Gil Luisa" at bounding box center [394, 211] width 353 height 15
click at [150, 227] on div "Solicitados 3 A produzir 119 A entregar 158 A faturar 13.049 Ativos 24.878 Inat…" at bounding box center [156, 177] width 88 height 276
click at [582, 231] on td at bounding box center [586, 226] width 30 height 15
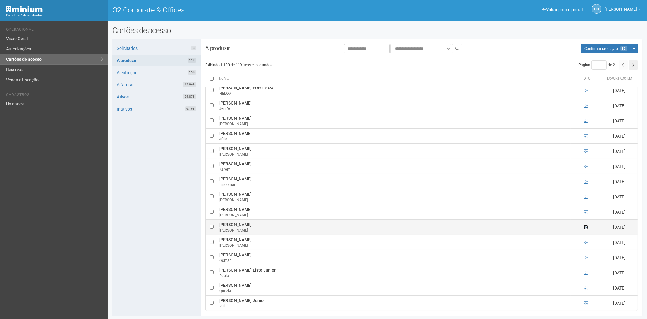
click at [587, 229] on icon at bounding box center [586, 227] width 4 height 4
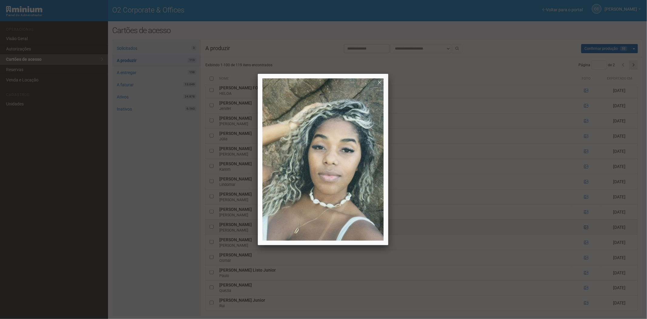
click at [587, 231] on div at bounding box center [323, 159] width 647 height 319
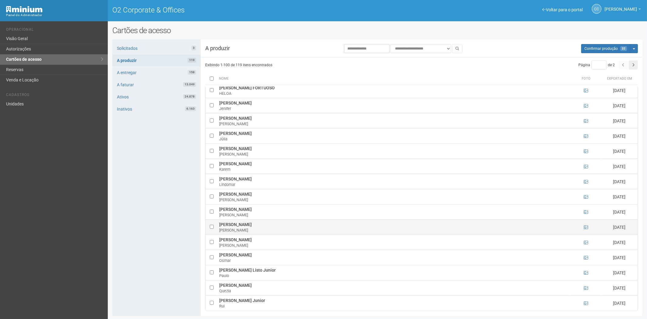
drag, startPoint x: 217, startPoint y: 229, endPoint x: 266, endPoint y: 228, distance: 48.9
click at [279, 229] on tr "MARIA EDUARDA P L DA SILVA MARIA 27/08/2025" at bounding box center [421, 226] width 432 height 15
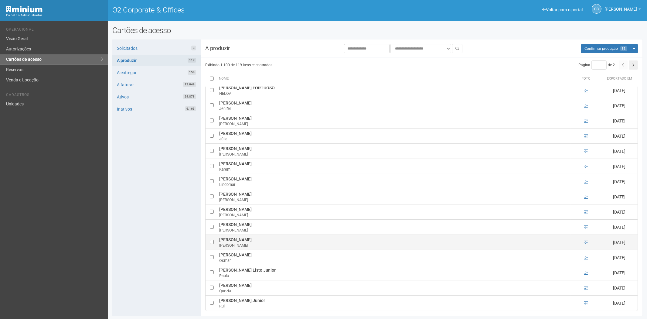
drag, startPoint x: 158, startPoint y: 261, endPoint x: 228, endPoint y: 245, distance: 71.2
click at [160, 261] on div "Solicitados 3 A produzir 119 A entregar 158 A faturar 13.049 Ativos 24.878 Inat…" at bounding box center [156, 177] width 88 height 276
drag, startPoint x: 217, startPoint y: 243, endPoint x: 284, endPoint y: 242, distance: 67.4
click at [284, 242] on tr "MARIA HELENA PINTO STIEBLER MARIA 27/08/2025" at bounding box center [421, 242] width 432 height 15
click at [149, 266] on div "Solicitados 3 A produzir 119 A entregar 158 A faturar 13.049 Ativos 24.878 Inat…" at bounding box center [156, 177] width 88 height 276
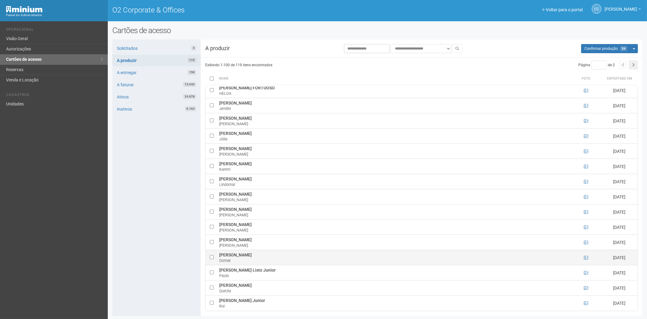
drag, startPoint x: 217, startPoint y: 258, endPoint x: 267, endPoint y: 258, distance: 49.8
click at [267, 258] on tr "Osmar Luiz Pinto Ribeiro Osmar 27/08/2025" at bounding box center [421, 257] width 432 height 15
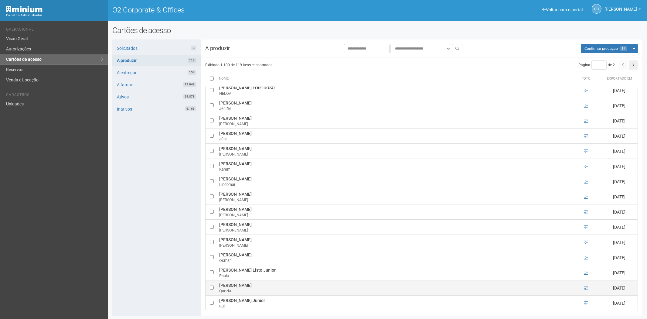
click at [180, 281] on div "Solicitados 3 A produzir 119 A entregar 158 A faturar 13.049 Ativos 24.878 Inat…" at bounding box center [156, 177] width 88 height 276
drag, startPoint x: 219, startPoint y: 289, endPoint x: 245, endPoint y: 291, distance: 26.9
click at [251, 291] on td "Quezia Gonçalves Quezia" at bounding box center [394, 287] width 353 height 15
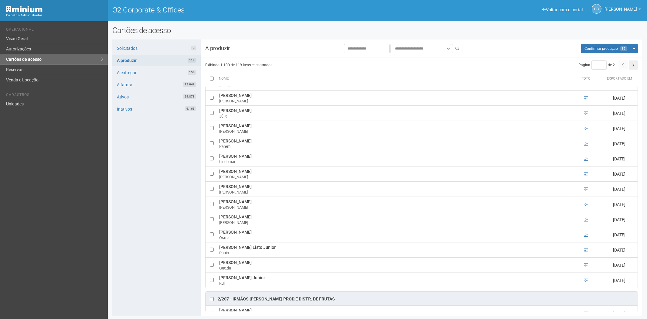
scroll to position [809, 0]
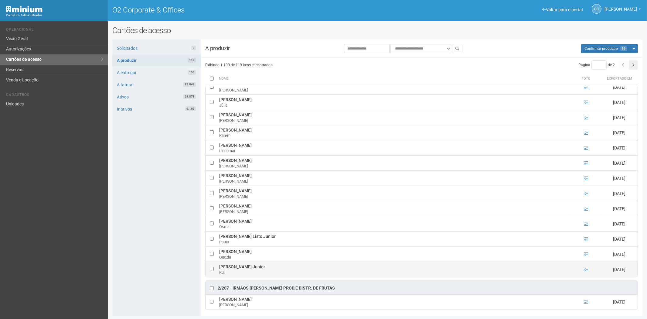
drag, startPoint x: 219, startPoint y: 271, endPoint x: 277, endPoint y: 273, distance: 58.0
click at [279, 274] on td "Rui José do Nascimento Junior Rui" at bounding box center [394, 269] width 353 height 15
click at [152, 204] on div "Solicitados 3 A produzir 119 A entregar 158 A faturar 13.049 Ativos 24.878 Inat…" at bounding box center [156, 177] width 88 height 276
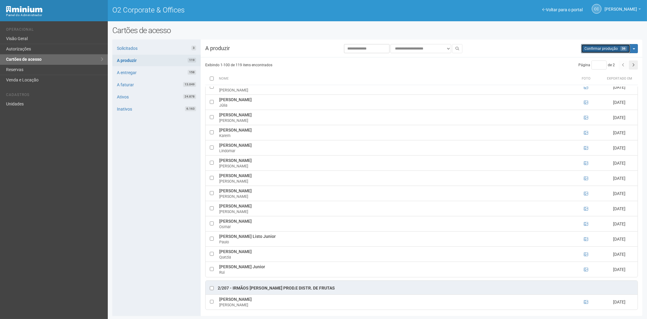
click at [600, 49] on span "Confirmar produção" at bounding box center [600, 48] width 33 height 4
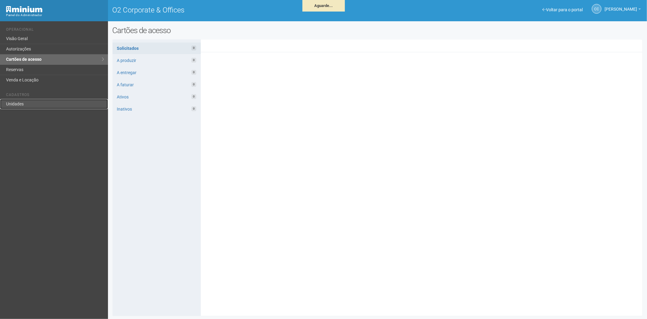
click at [39, 100] on link "Unidades" at bounding box center [54, 104] width 108 height 10
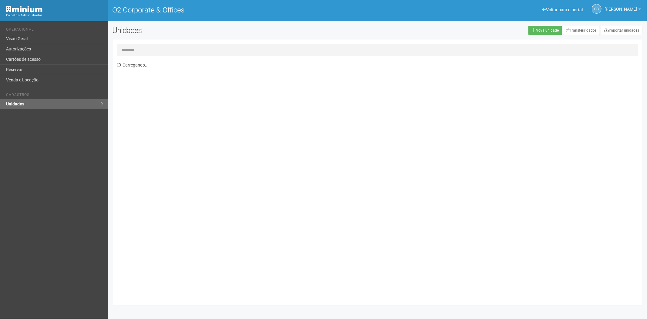
click at [167, 50] on input "text" at bounding box center [377, 50] width 521 height 12
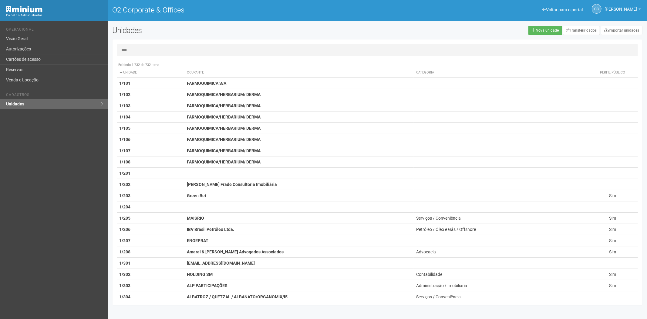
type input "****"
